Goal: Transaction & Acquisition: Purchase product/service

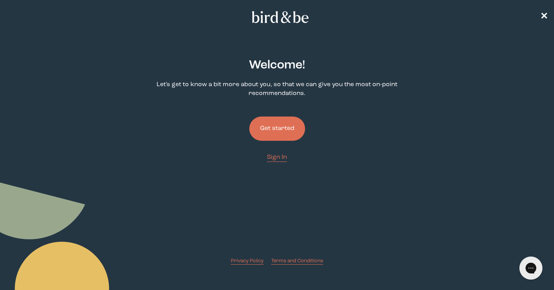
click at [288, 128] on button "Get started" at bounding box center [277, 129] width 56 height 24
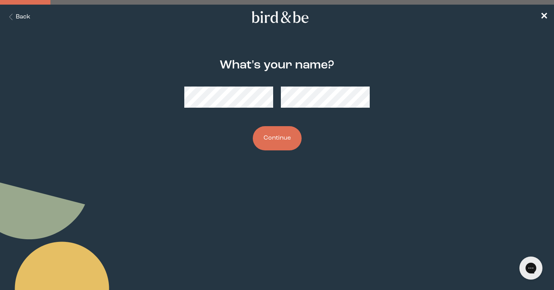
click at [285, 143] on button "Continue" at bounding box center [277, 138] width 49 height 24
click at [270, 137] on button "Continue" at bounding box center [277, 138] width 49 height 24
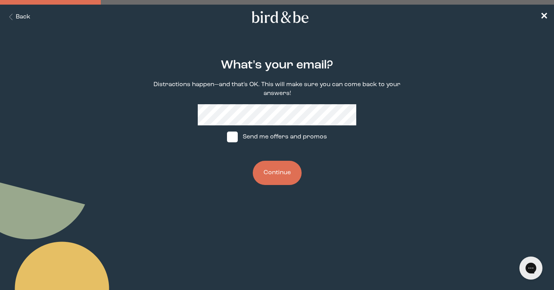
click at [265, 150] on div "What's your email? Distractions happen—and that's OK. This will make sure you c…" at bounding box center [277, 122] width 265 height 151
click at [272, 171] on button "Continue" at bounding box center [277, 173] width 49 height 24
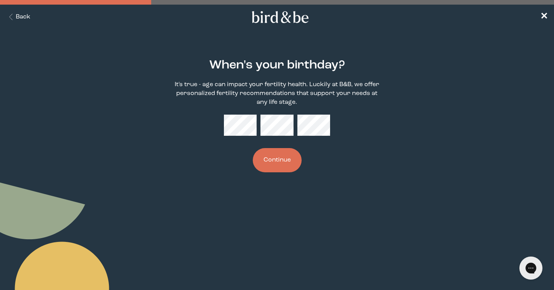
click at [272, 163] on button "Continue" at bounding box center [277, 160] width 49 height 24
click at [270, 170] on button "Continue" at bounding box center [277, 160] width 49 height 24
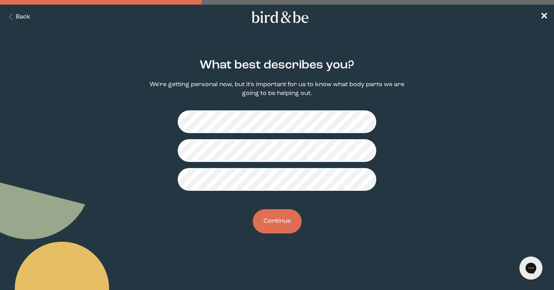
click at [281, 220] on button "Continue" at bounding box center [277, 221] width 49 height 24
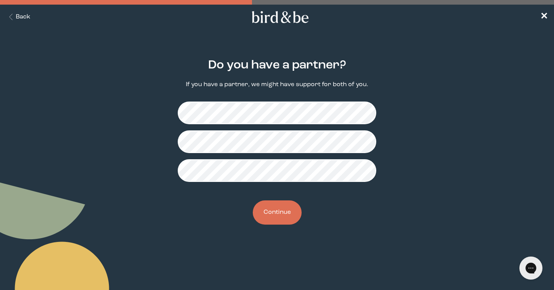
click at [275, 213] on button "Continue" at bounding box center [277, 212] width 49 height 24
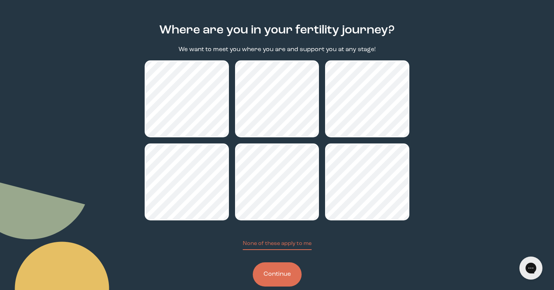
scroll to position [49, 0]
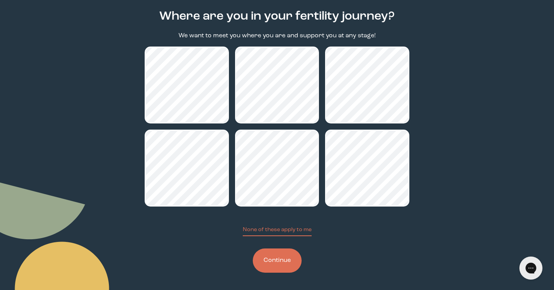
click at [270, 258] on button "Continue" at bounding box center [277, 260] width 49 height 24
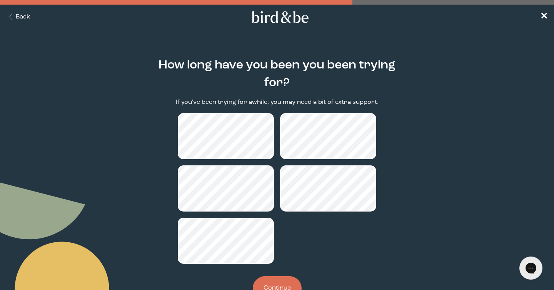
scroll to position [29, 0]
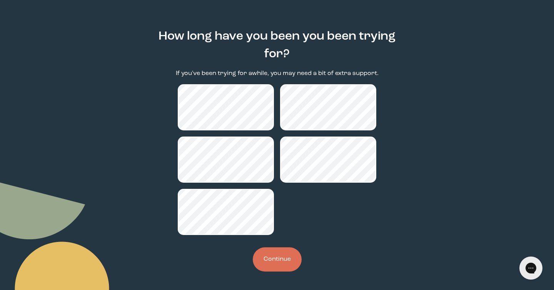
click at [278, 250] on button "Continue" at bounding box center [277, 259] width 49 height 24
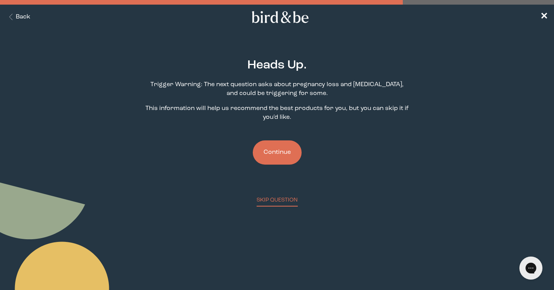
click at [281, 152] on button "Continue" at bounding box center [277, 152] width 49 height 24
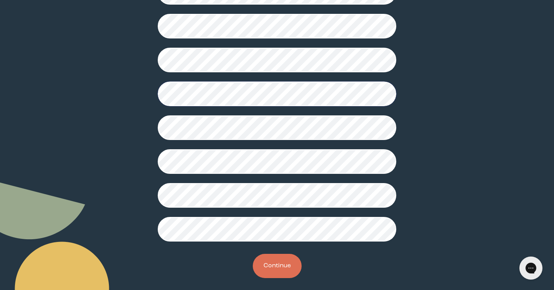
scroll to position [191, 0]
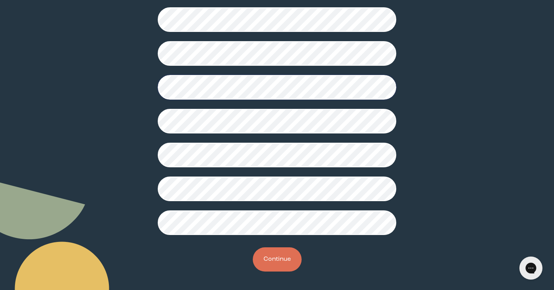
click at [266, 258] on button "Continue" at bounding box center [277, 259] width 49 height 24
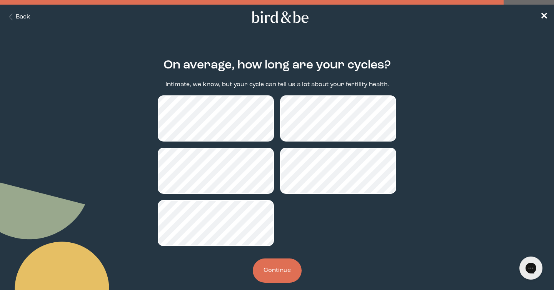
click at [275, 275] on button "Continue" at bounding box center [277, 270] width 49 height 24
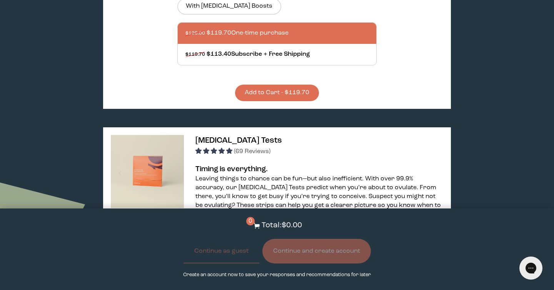
scroll to position [684, 0]
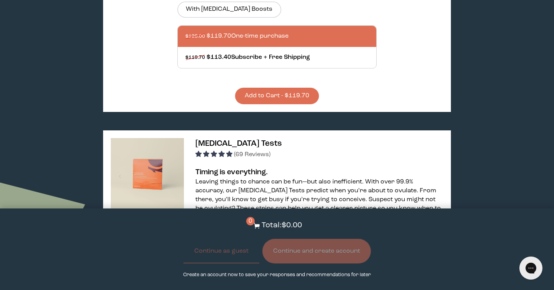
click at [283, 88] on button "Add to Cart - $119.70" at bounding box center [277, 96] width 84 height 17
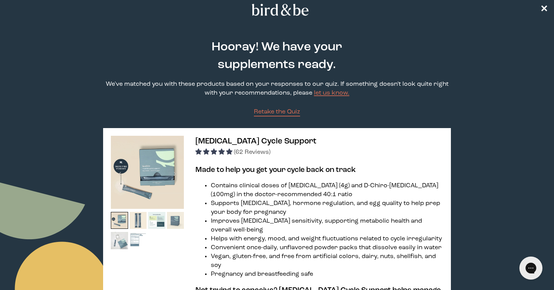
scroll to position [0, 0]
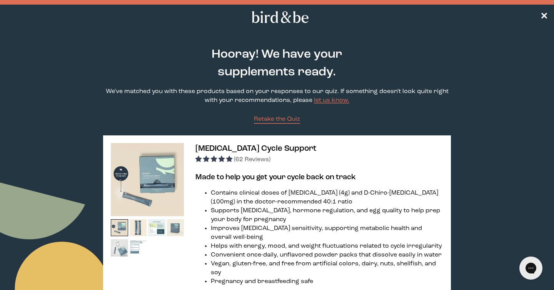
click at [539, 15] on nav "✕" at bounding box center [277, 17] width 554 height 25
click at [545, 17] on span "✕" at bounding box center [544, 17] width 8 height 9
